Goal: Browse casually: Explore the website without a specific task or goal

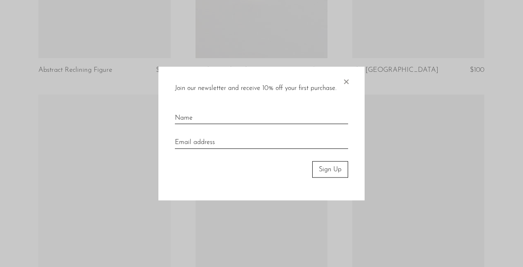
scroll to position [908, 0]
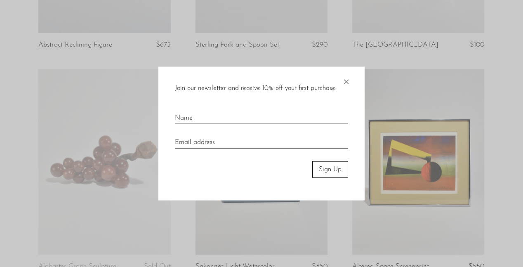
click at [345, 80] on span "×" at bounding box center [346, 79] width 8 height 26
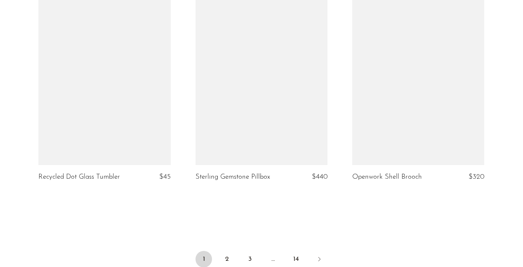
scroll to position [2720, 0]
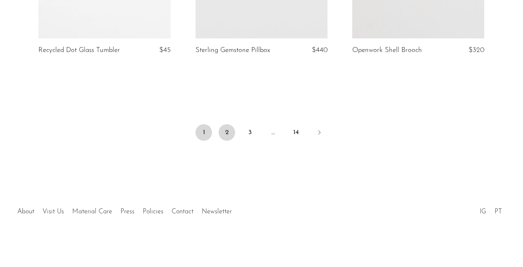
click at [224, 132] on link "2" at bounding box center [227, 132] width 17 height 17
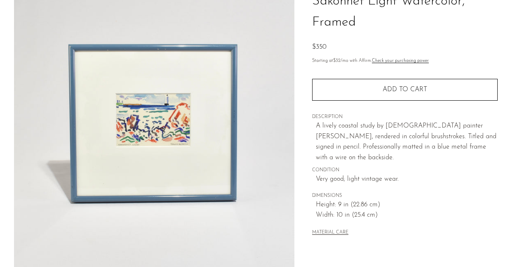
scroll to position [83, 0]
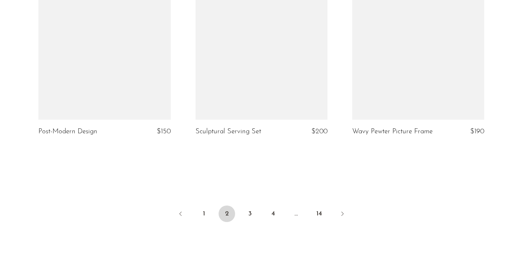
scroll to position [2682, 0]
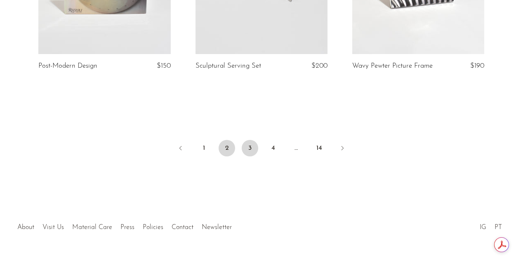
click at [252, 150] on link "3" at bounding box center [250, 148] width 17 height 17
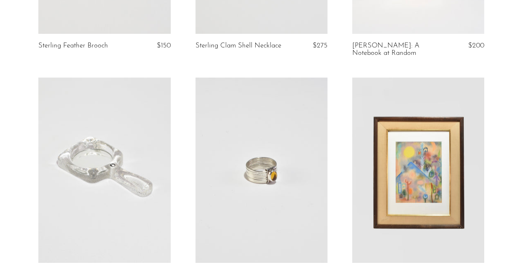
scroll to position [2269, 0]
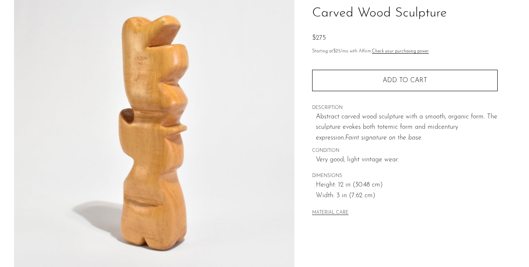
scroll to position [83, 0]
